Goal: Use online tool/utility: Use online tool/utility

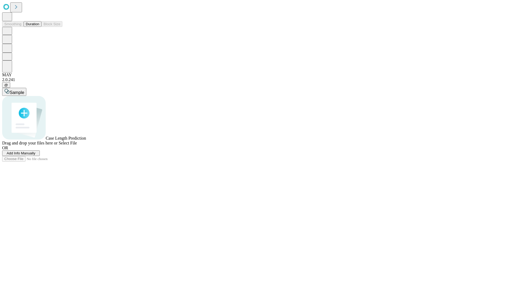
click at [39, 27] on button "Duration" at bounding box center [33, 24] width 18 height 6
click at [24, 90] on span "Sample" at bounding box center [17, 92] width 15 height 5
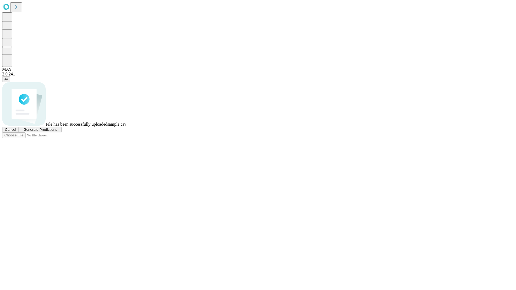
click at [57, 132] on span "Generate Predictions" at bounding box center [40, 130] width 34 height 4
